Goal: Find specific page/section: Find specific page/section

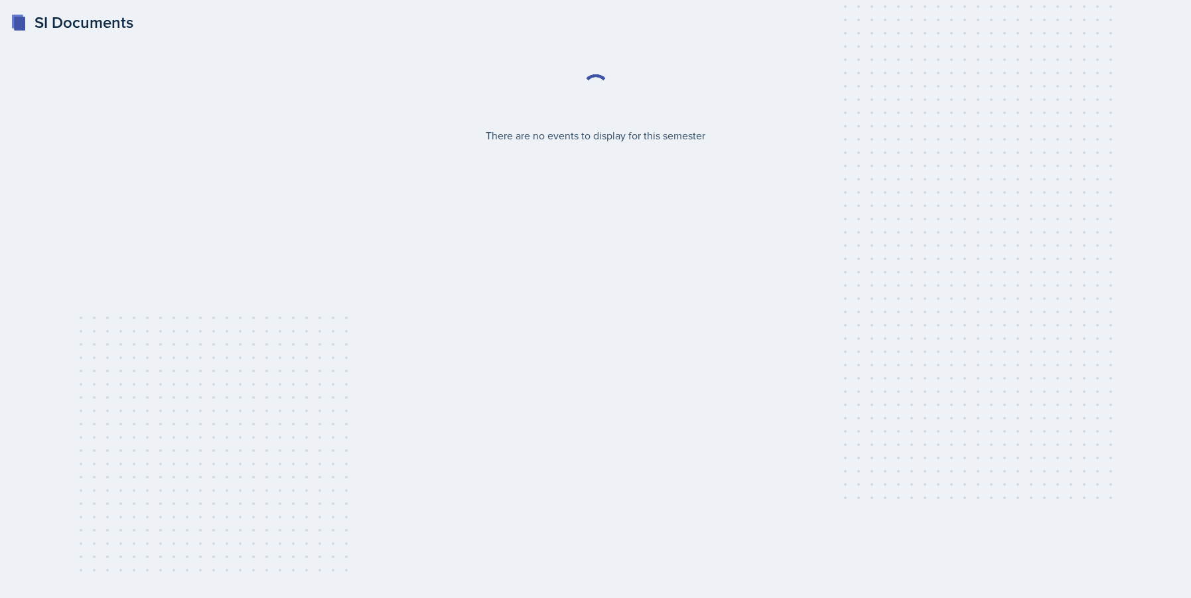
select select "2bed604d-1099-4043-b1bc-2365e8740244"
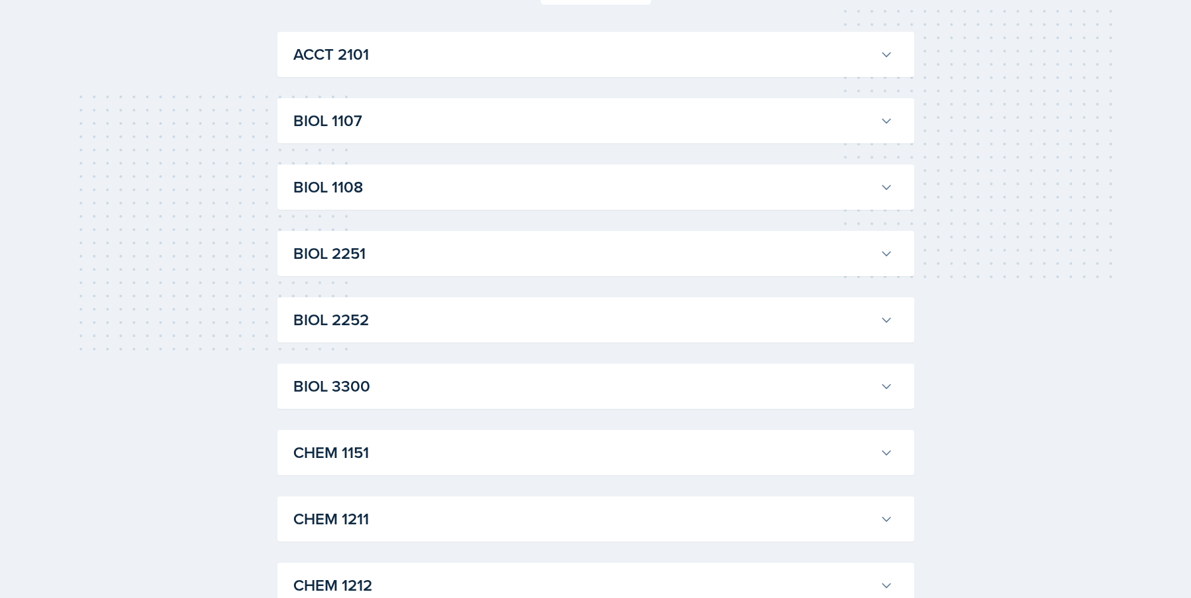
scroll to position [222, 0]
click at [341, 254] on h3 "BIOL 2251" at bounding box center [583, 253] width 581 height 24
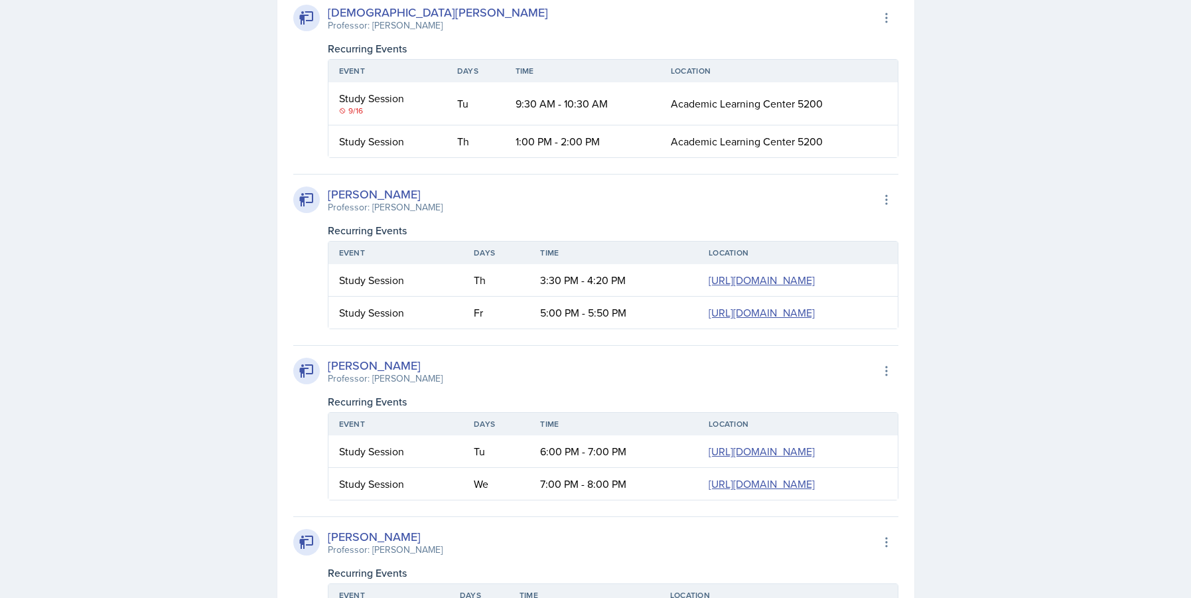
scroll to position [1400, 0]
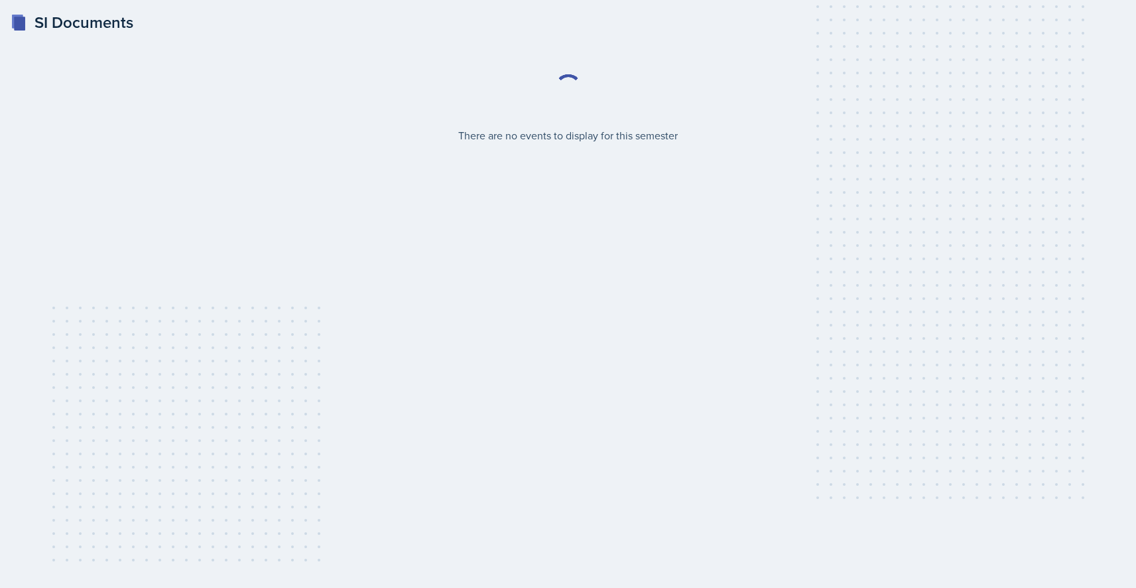
select select "2bed604d-1099-4043-b1bc-2365e8740244"
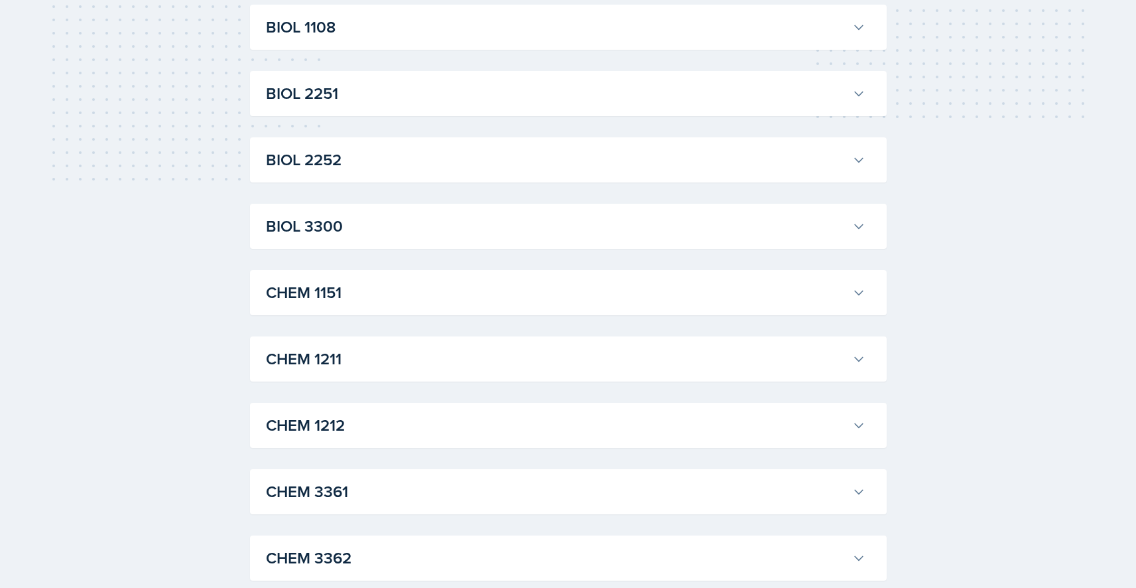
scroll to position [373, 0]
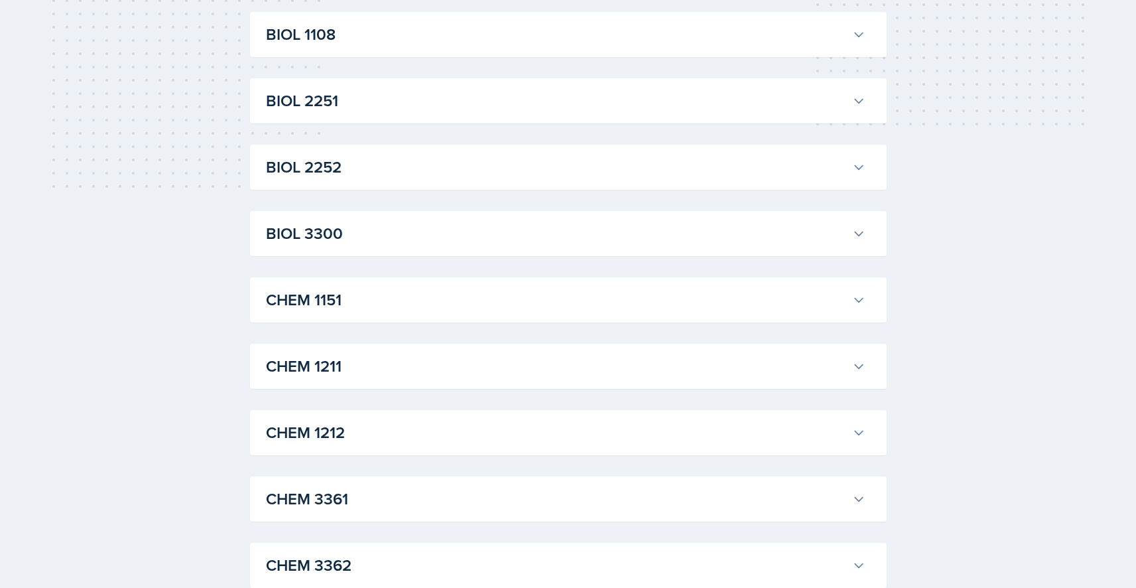
click at [364, 109] on h3 "BIOL 2251" at bounding box center [556, 101] width 581 height 24
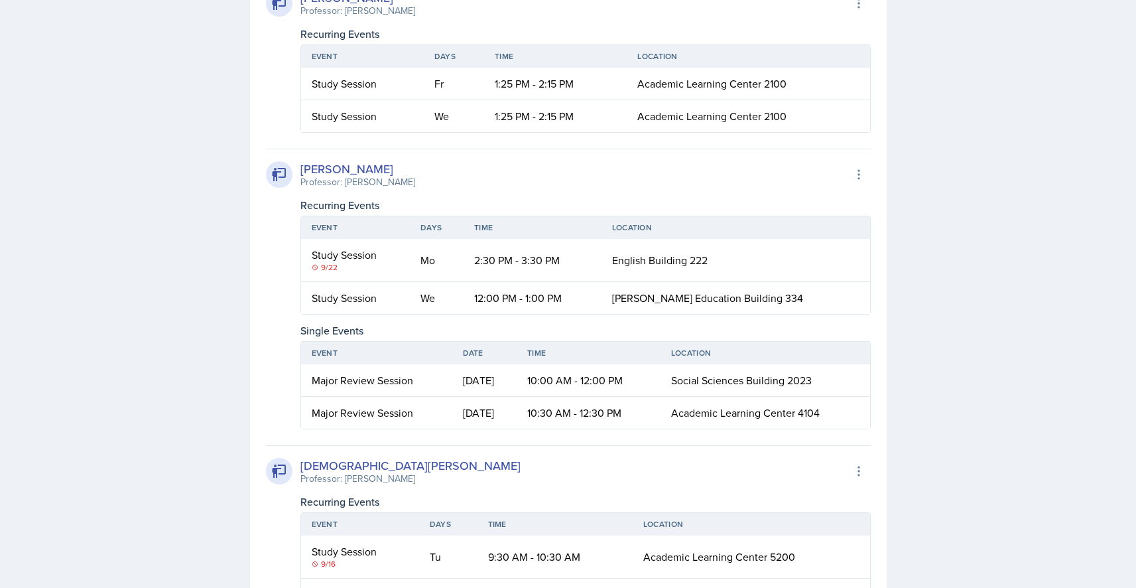
scroll to position [933, 0]
